Goal: Task Accomplishment & Management: Manage account settings

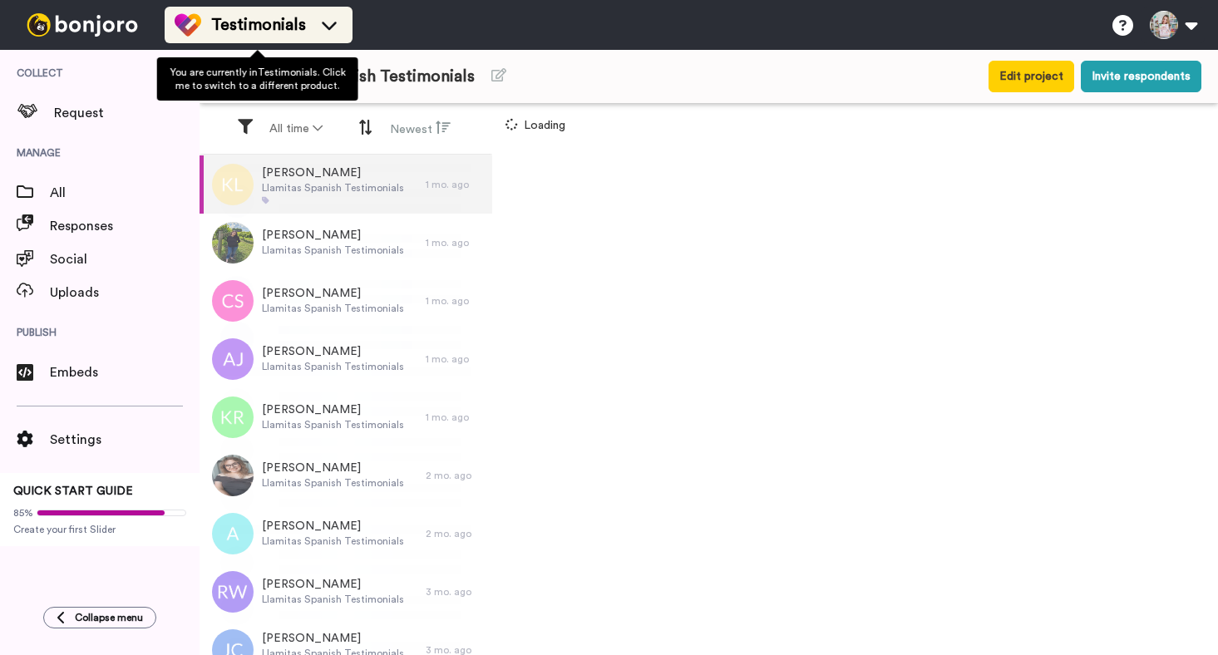
click at [265, 23] on span "Testimonials" at bounding box center [258, 24] width 95 height 23
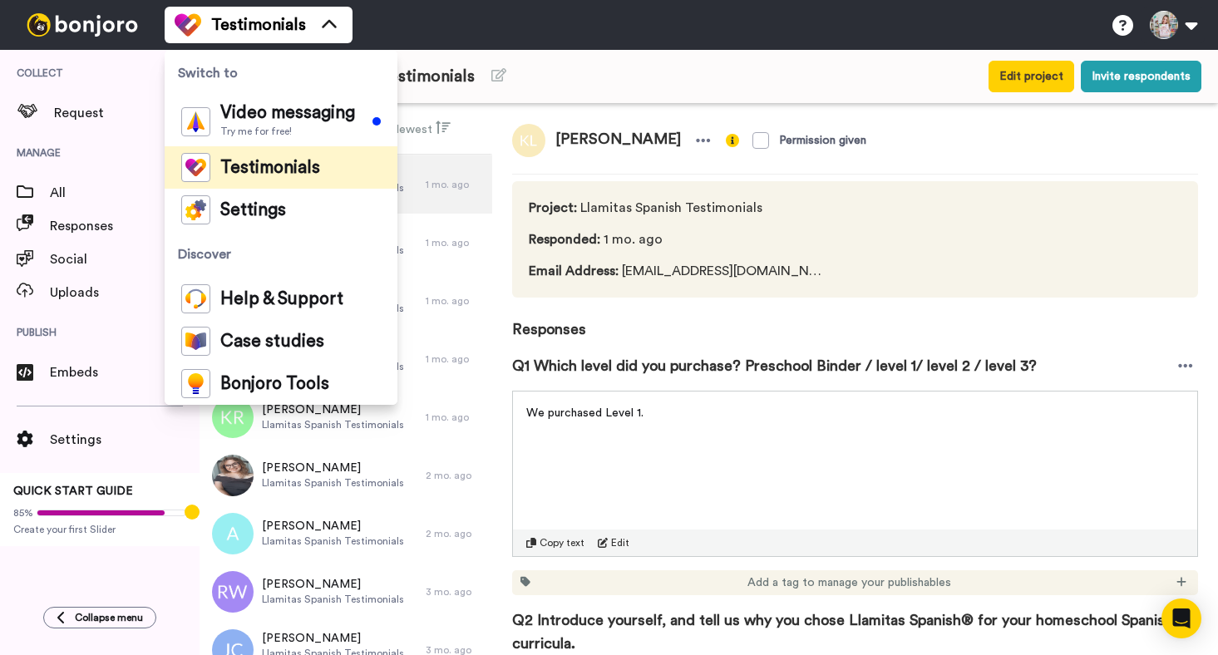
click at [456, 51] on div "Llamitas Spanish Testimonials Edit project Invite respondents" at bounding box center [708, 76] width 1018 height 53
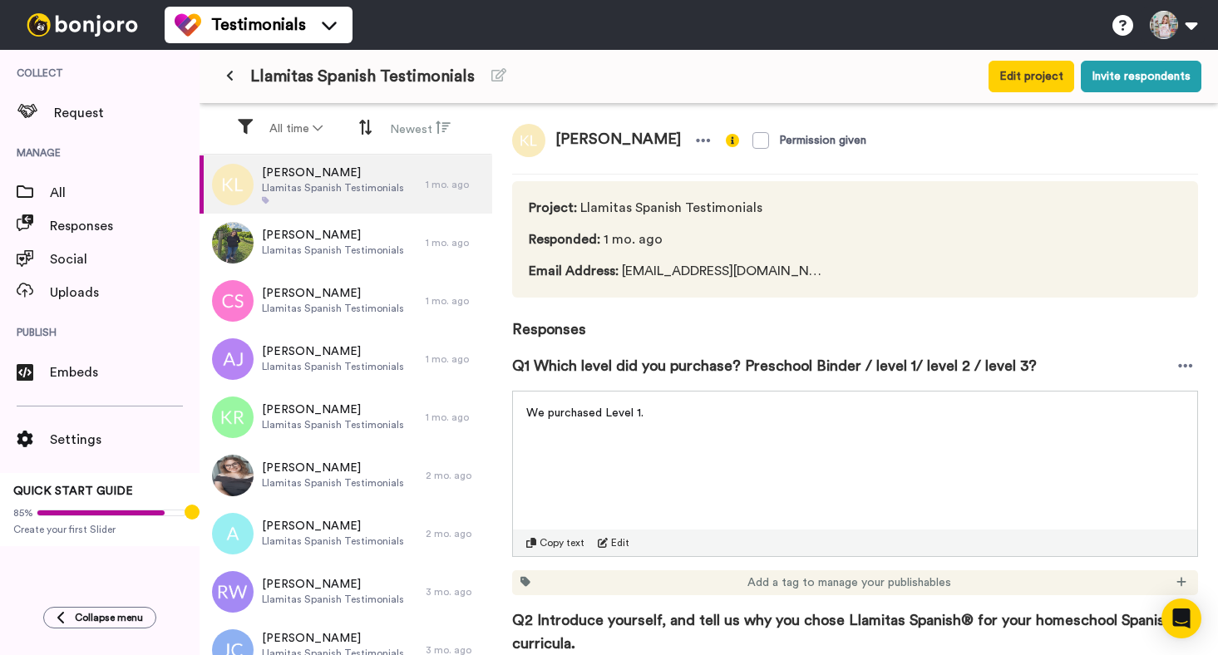
click at [219, 72] on button at bounding box center [229, 77] width 27 height 30
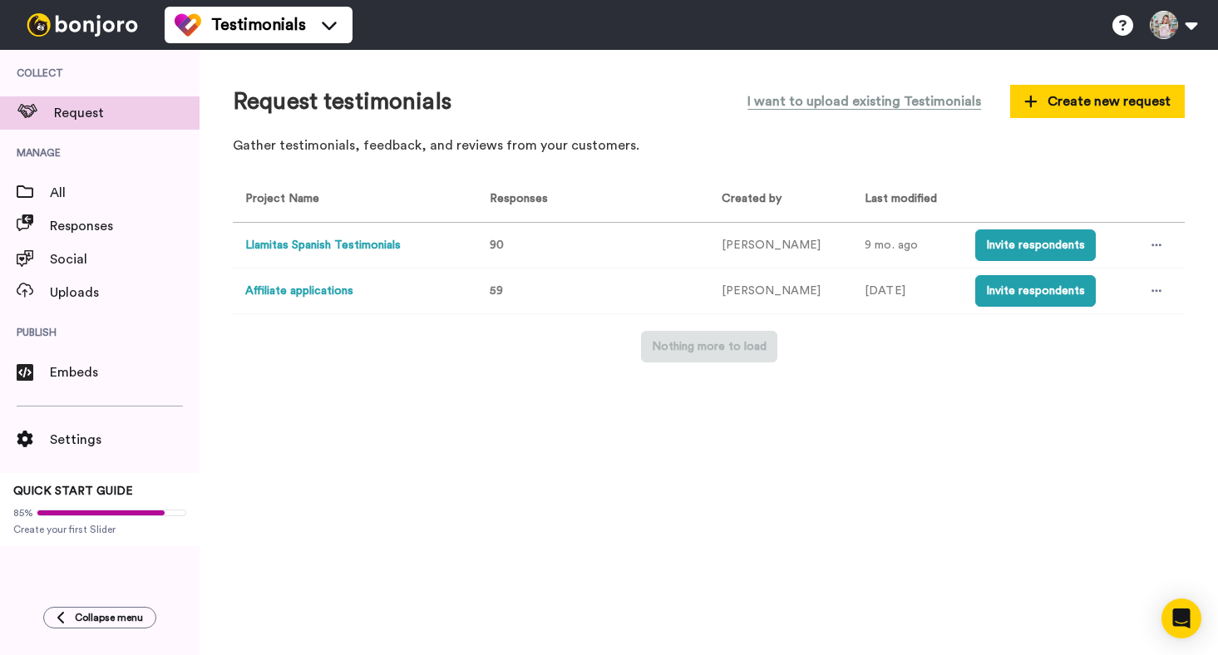
click at [308, 285] on button "Affiliate applications" at bounding box center [299, 291] width 108 height 17
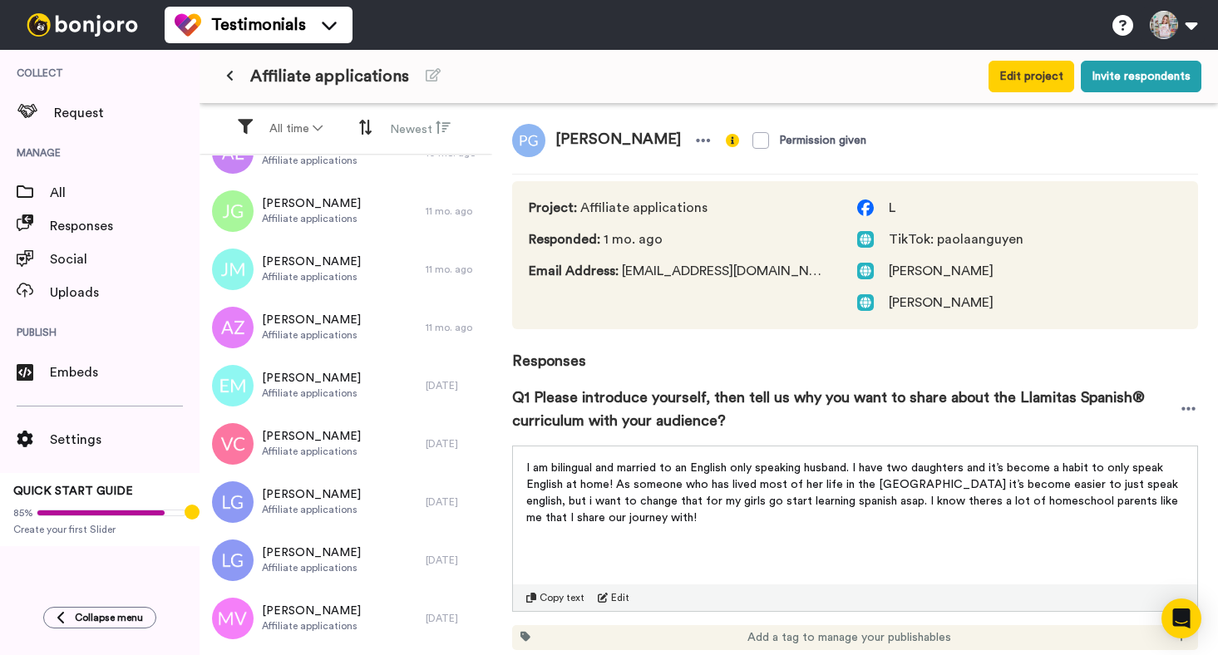
scroll to position [1553, 0]
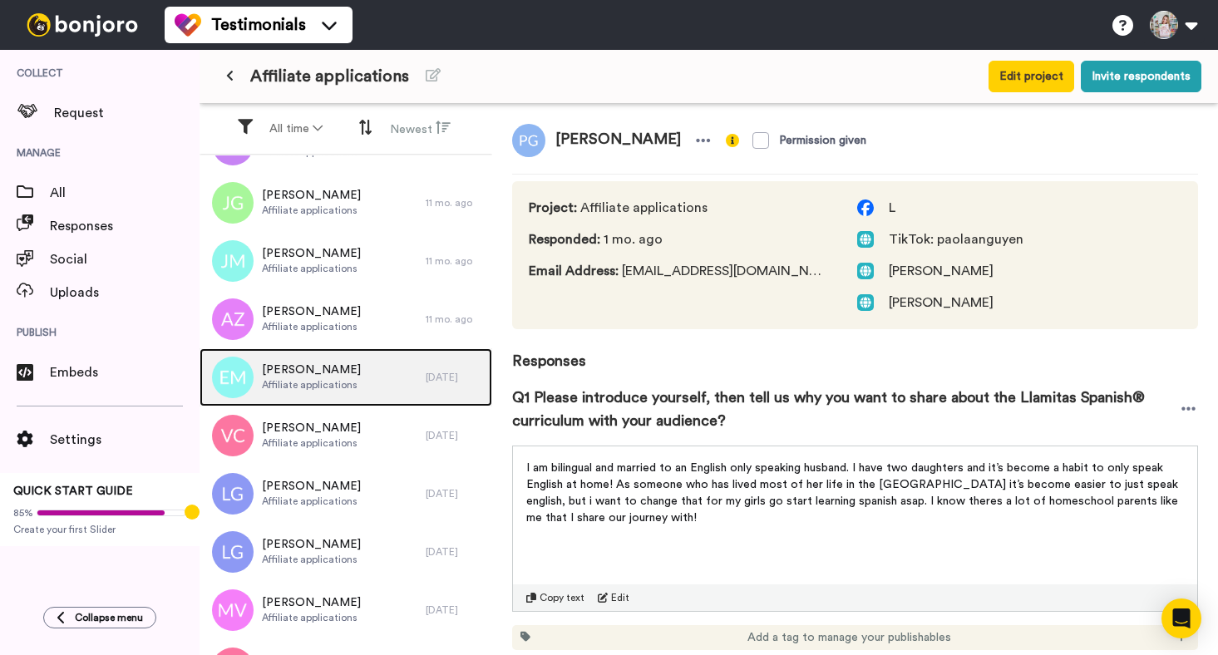
click at [318, 374] on span "[PERSON_NAME]" at bounding box center [311, 370] width 99 height 17
